Goal: Information Seeking & Learning: Find specific fact

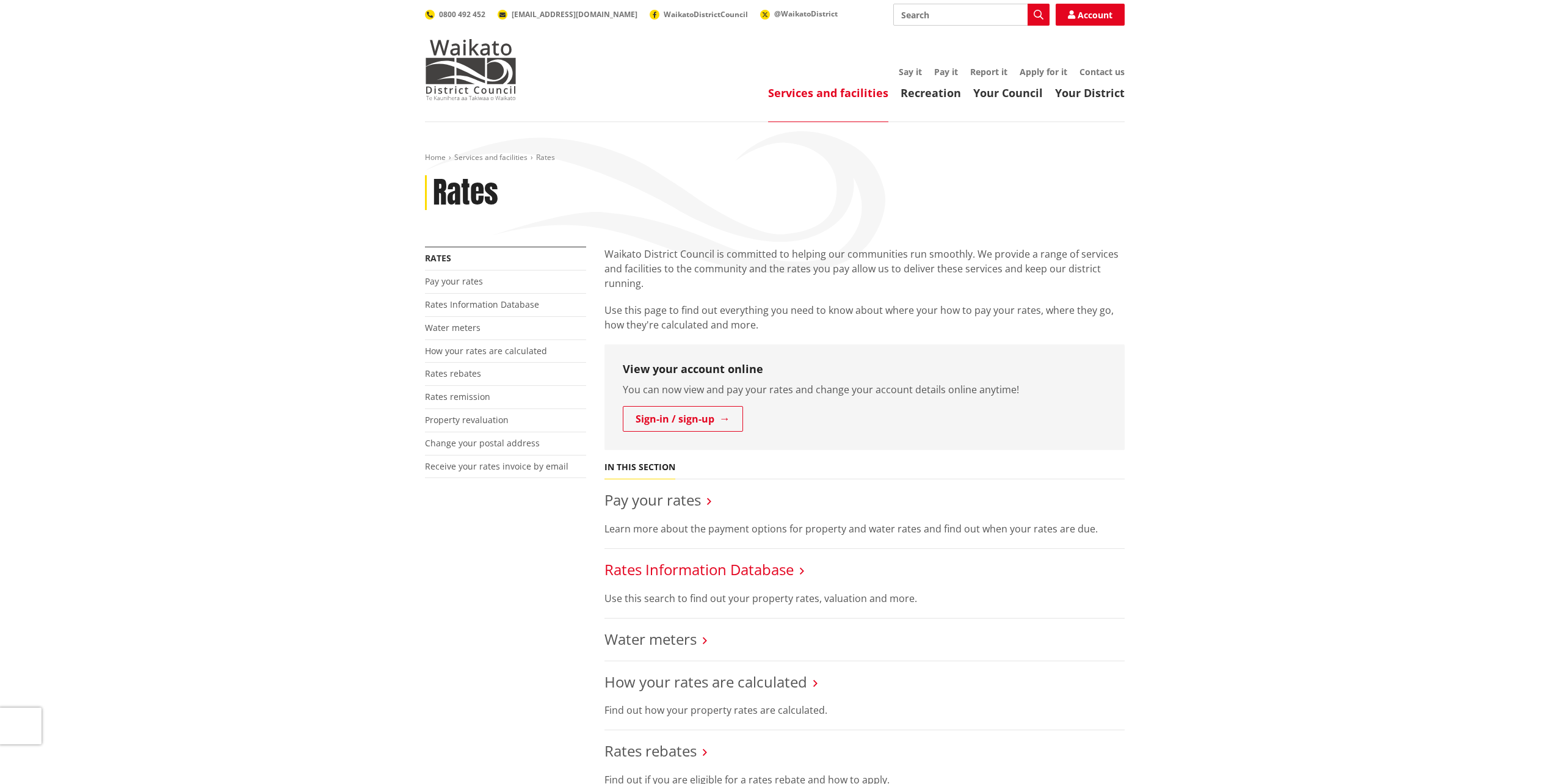
drag, startPoint x: 743, startPoint y: 573, endPoint x: 771, endPoint y: 569, distance: 28.3
click at [743, 573] on link "Rates Information Database" at bounding box center [699, 569] width 189 height 20
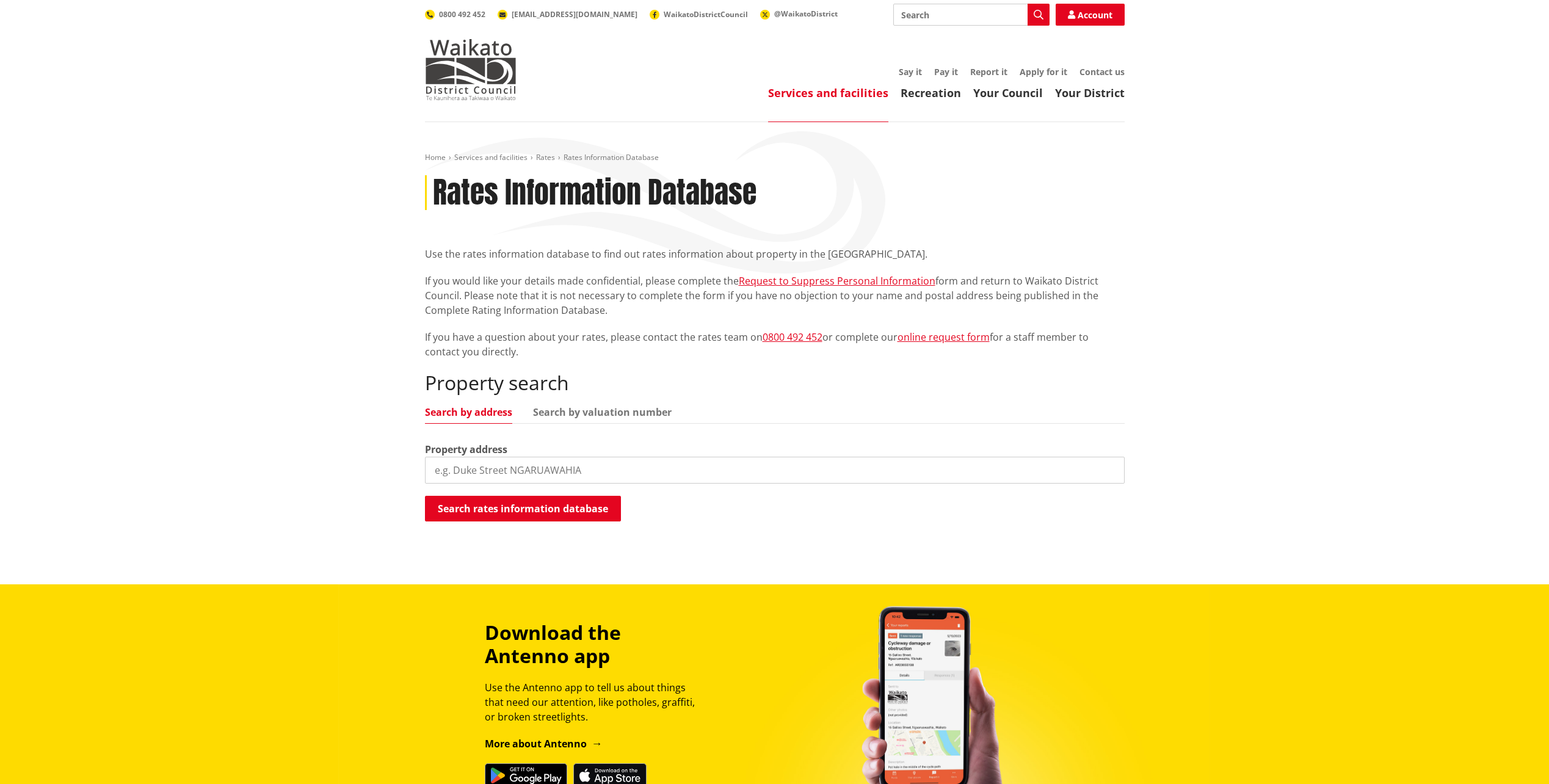
click at [604, 462] on input "search" at bounding box center [774, 470] width 699 height 27
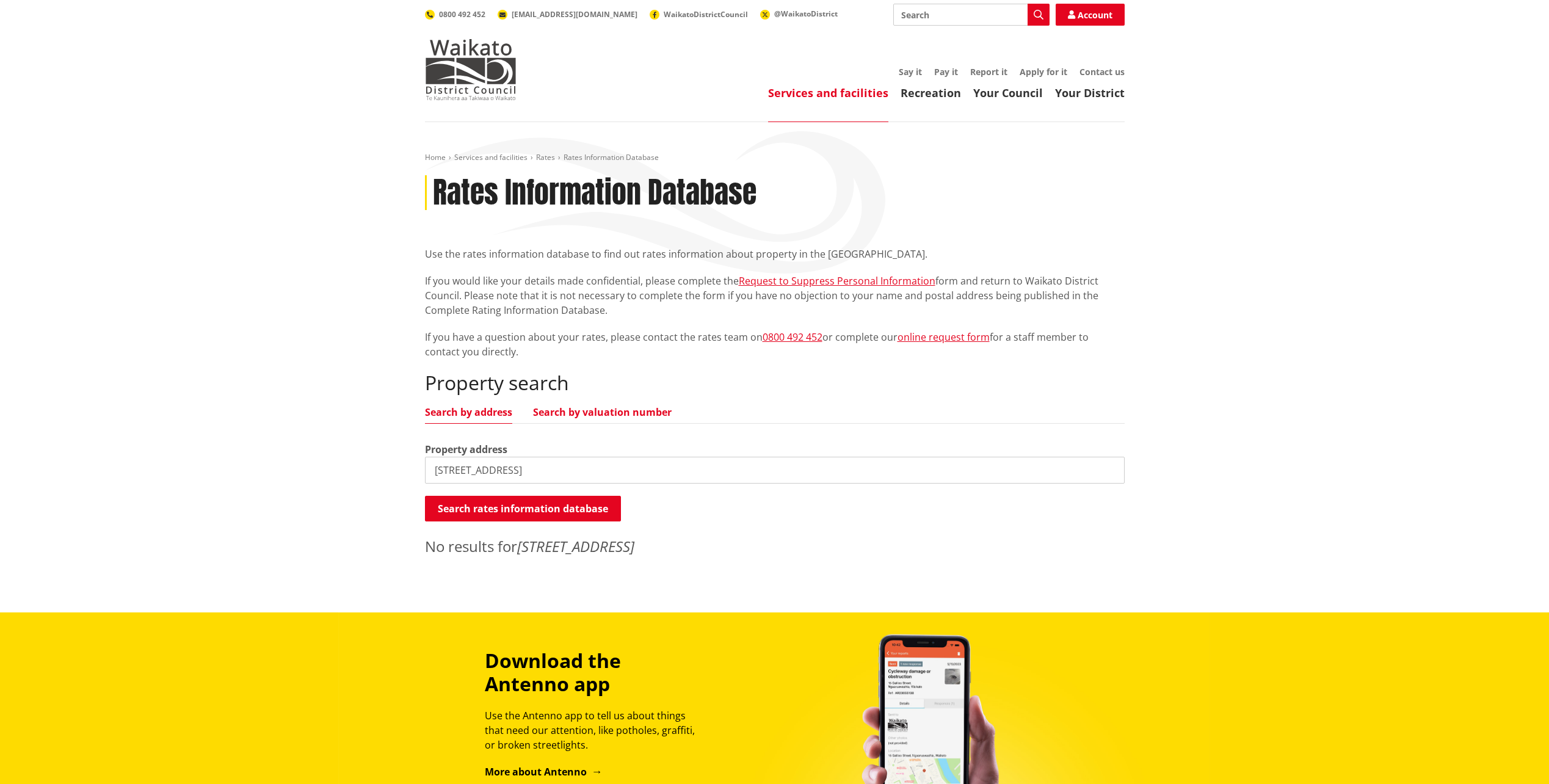
click at [593, 413] on link "Search by valuation number" at bounding box center [602, 412] width 139 height 9
click at [553, 468] on input "[STREET_ADDRESS]" at bounding box center [774, 470] width 699 height 27
drag, startPoint x: 593, startPoint y: 472, endPoint x: 353, endPoint y: 470, distance: 240.0
click at [353, 470] on div "Home Services and facilities Rates Rates Information Database Rates Information…" at bounding box center [774, 367] width 1549 height 490
paste input "0404176403"
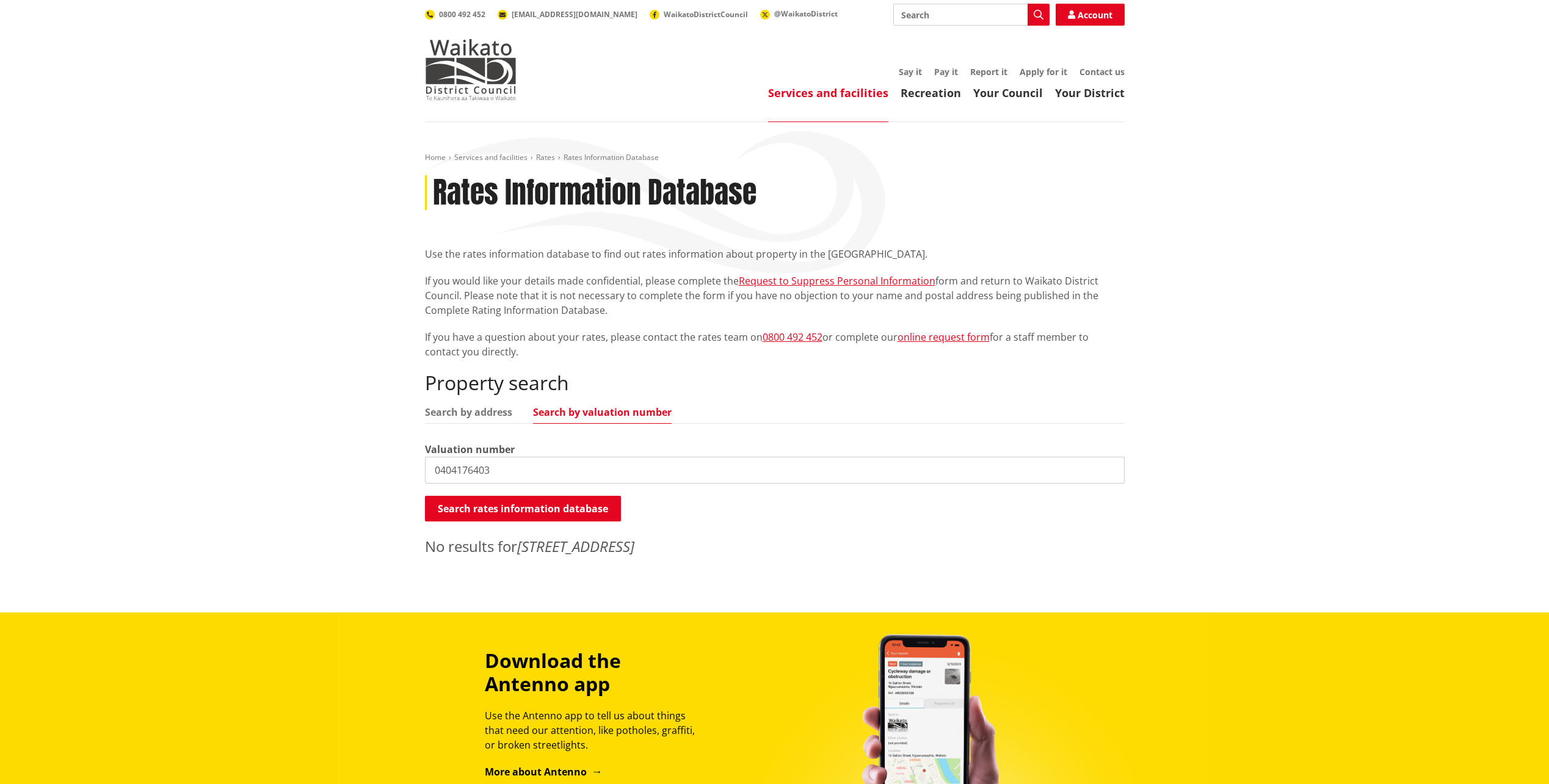
type input "0404176403"
click at [526, 506] on button "Search rates information database" at bounding box center [522, 509] width 196 height 26
click at [469, 416] on link "Search by address" at bounding box center [468, 412] width 87 height 9
click at [1110, 469] on input "0404176403" at bounding box center [774, 470] width 699 height 27
